Goal: Transaction & Acquisition: Purchase product/service

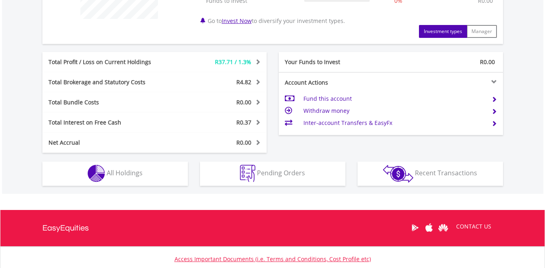
scroll to position [404, 0]
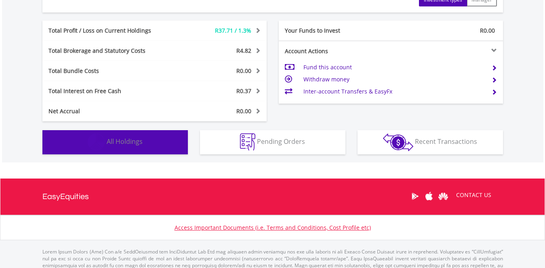
click at [122, 140] on span "All Holdings" at bounding box center [125, 141] width 36 height 9
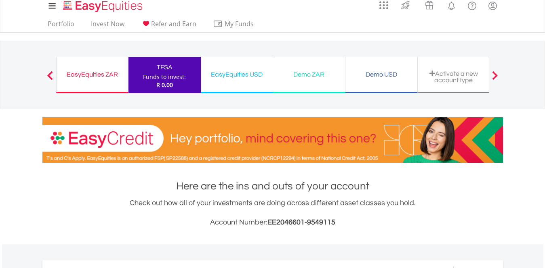
scroll to position [0, 0]
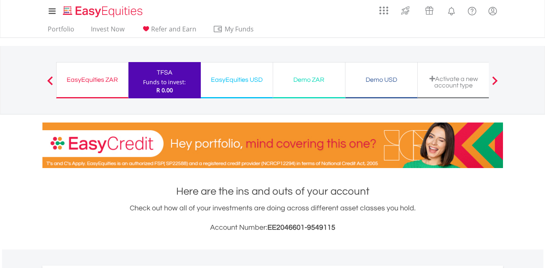
click at [92, 84] on div "EasyEquities ZAR" at bounding box center [92, 79] width 62 height 11
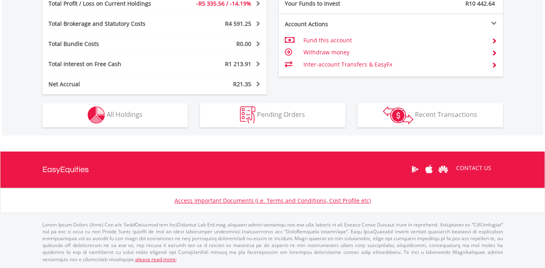
scroll to position [78, 153]
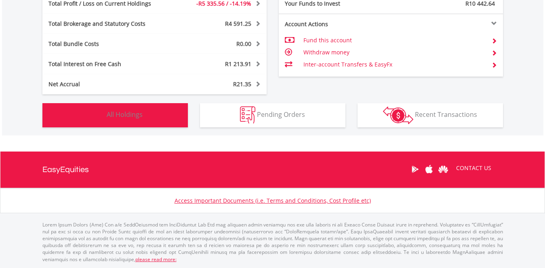
click at [125, 118] on span "All Holdings" at bounding box center [125, 114] width 36 height 9
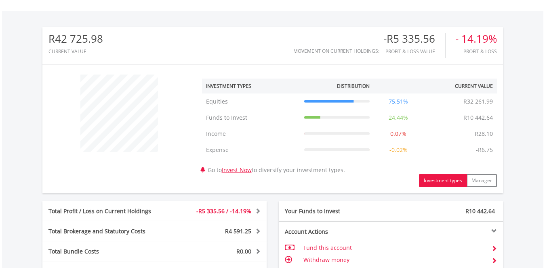
scroll to position [0, 0]
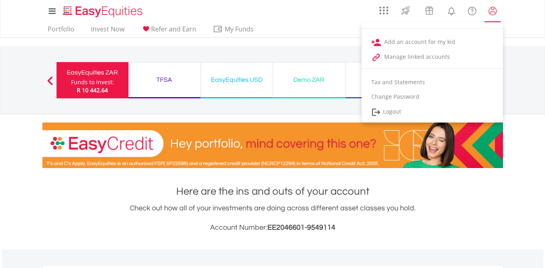
click at [492, 13] on lord-icon "My Profile" at bounding box center [492, 11] width 10 height 10
click at [493, 17] on link "My Profile" at bounding box center [492, 11] width 21 height 18
click at [492, 11] on lord-icon "My Profile" at bounding box center [492, 11] width 10 height 10
click at [489, 10] on lord-icon "My Profile" at bounding box center [492, 11] width 10 height 10
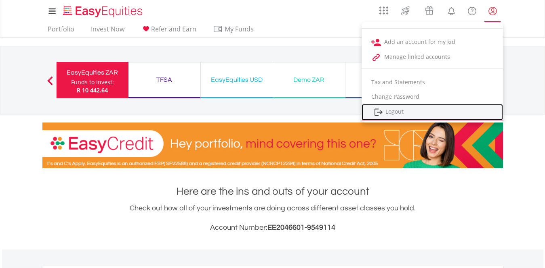
click at [459, 113] on link "Logout" at bounding box center [431, 112] width 141 height 17
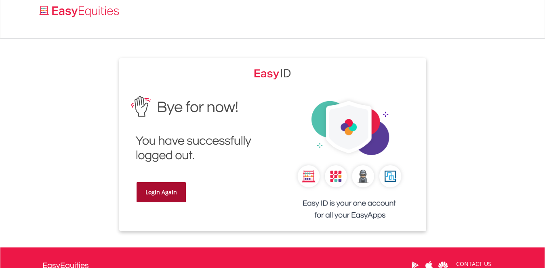
click at [164, 194] on link "Login Again" at bounding box center [160, 192] width 49 height 20
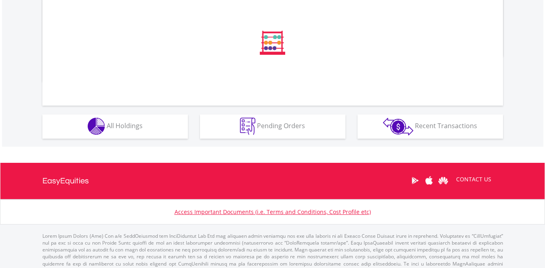
scroll to position [305, 0]
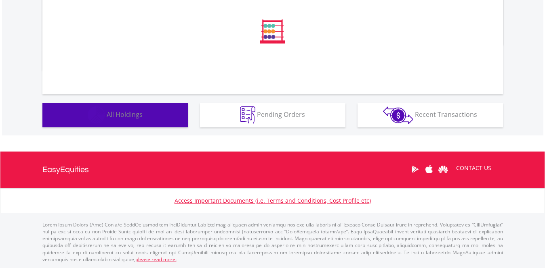
click at [119, 114] on span "All Holdings" at bounding box center [125, 114] width 36 height 9
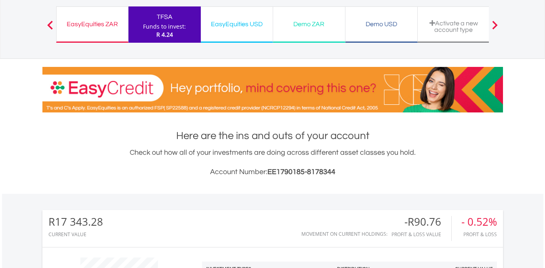
scroll to position [0, 0]
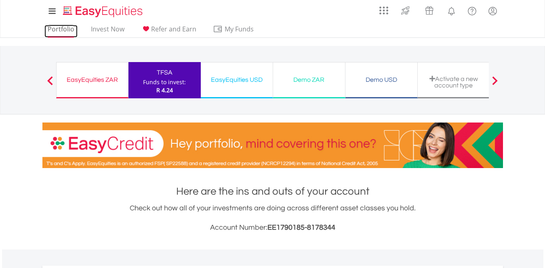
click at [58, 31] on link "Portfolio" at bounding box center [60, 31] width 33 height 13
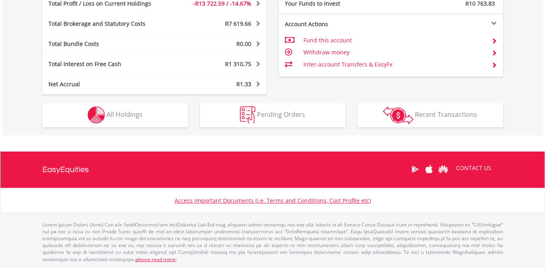
scroll to position [78, 153]
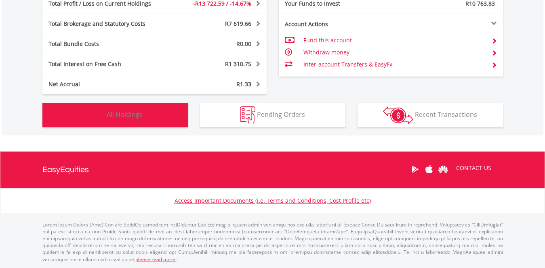
click at [130, 115] on span "All Holdings" at bounding box center [125, 114] width 36 height 9
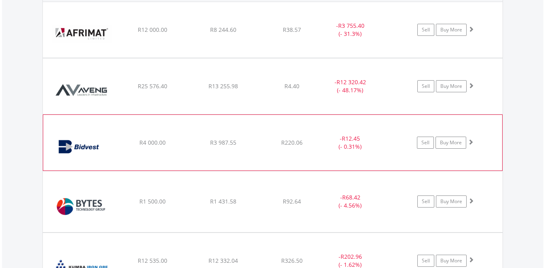
scroll to position [524, 0]
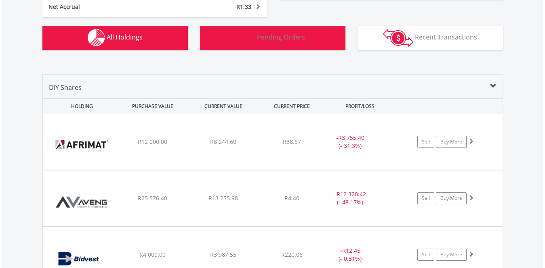
click at [275, 38] on span "Pending Orders" at bounding box center [281, 37] width 48 height 9
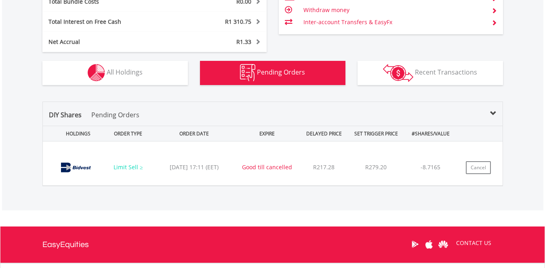
scroll to position [484, 0]
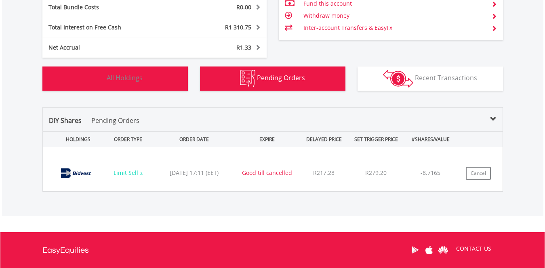
click at [124, 75] on span "All Holdings" at bounding box center [125, 77] width 36 height 9
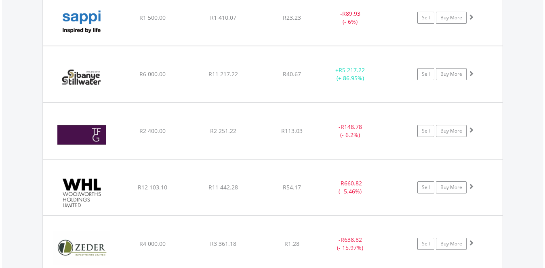
scroll to position [1251, 0]
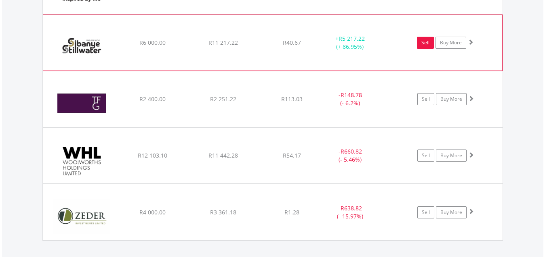
click at [423, 44] on link "Sell" at bounding box center [425, 43] width 17 height 12
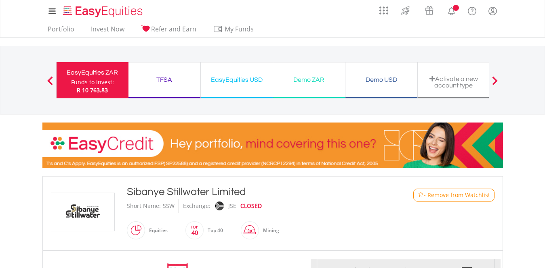
type input "********"
type input "******"
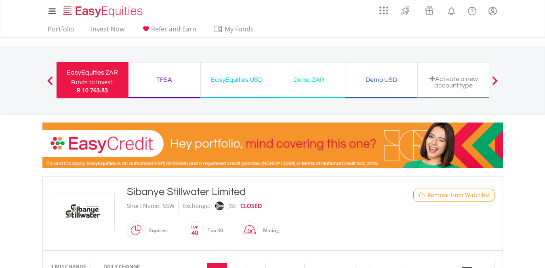
click at [25, 115] on div "My Investments Invest Now New Listings Sell My Recurring Investments Pending Or…" at bounding box center [272, 84] width 545 height 168
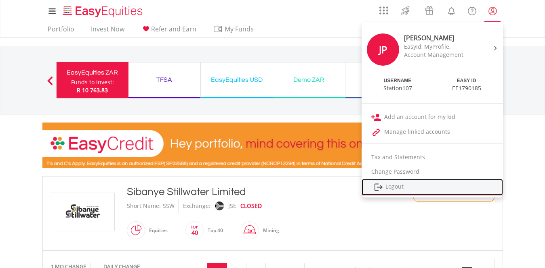
click at [410, 187] on link "Logout" at bounding box center [431, 187] width 141 height 17
